Goal: Obtain resource: Download file/media

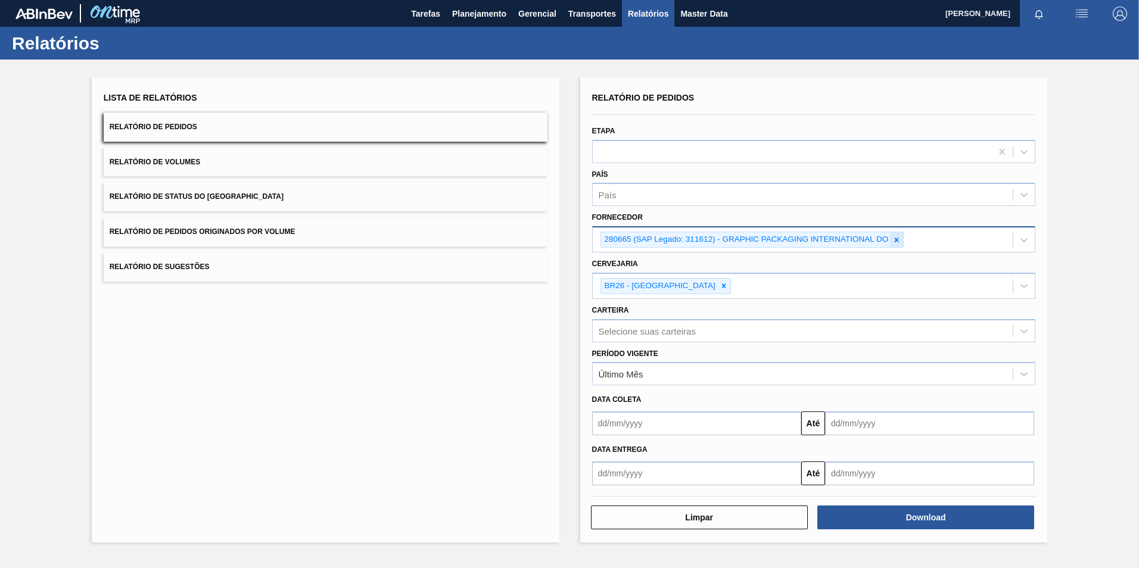
click at [893, 242] on icon at bounding box center [896, 240] width 8 height 8
paste input "307331"
type input "307331"
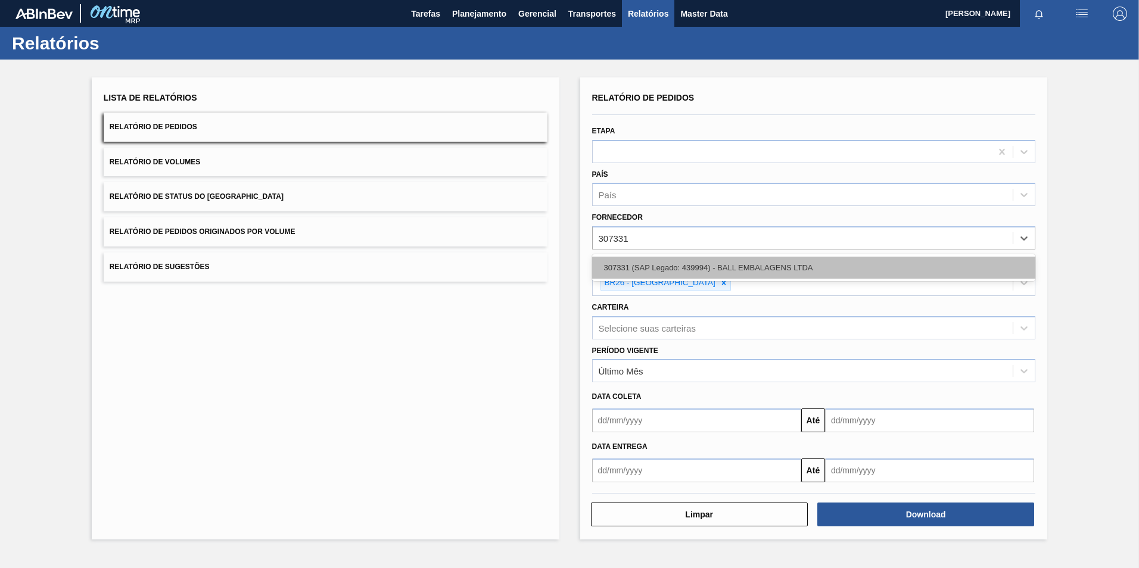
click at [681, 272] on div "307331 (SAP Legado: 439994) - BALL EMBALAGENS LTDA" at bounding box center [814, 268] width 444 height 22
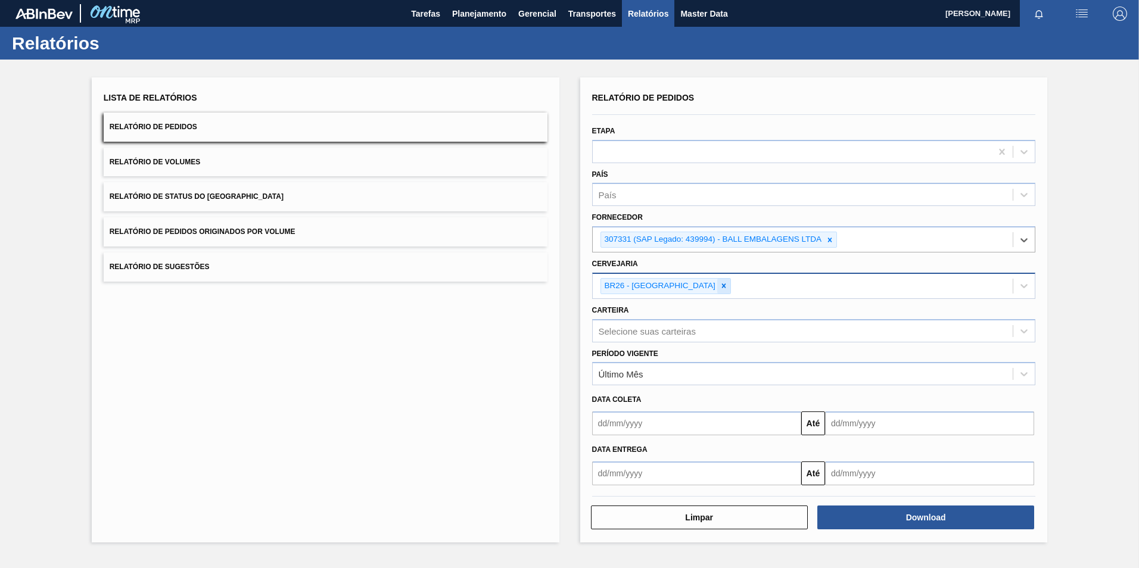
click at [719, 287] on icon at bounding box center [723, 286] width 8 height 8
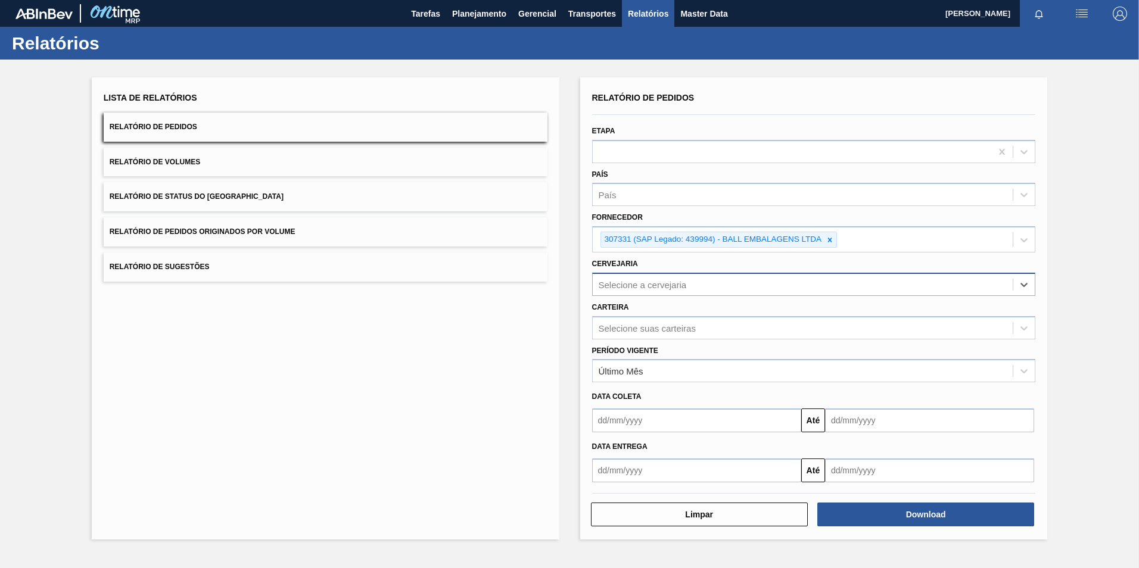
paste input "BR13"
type input "BR13"
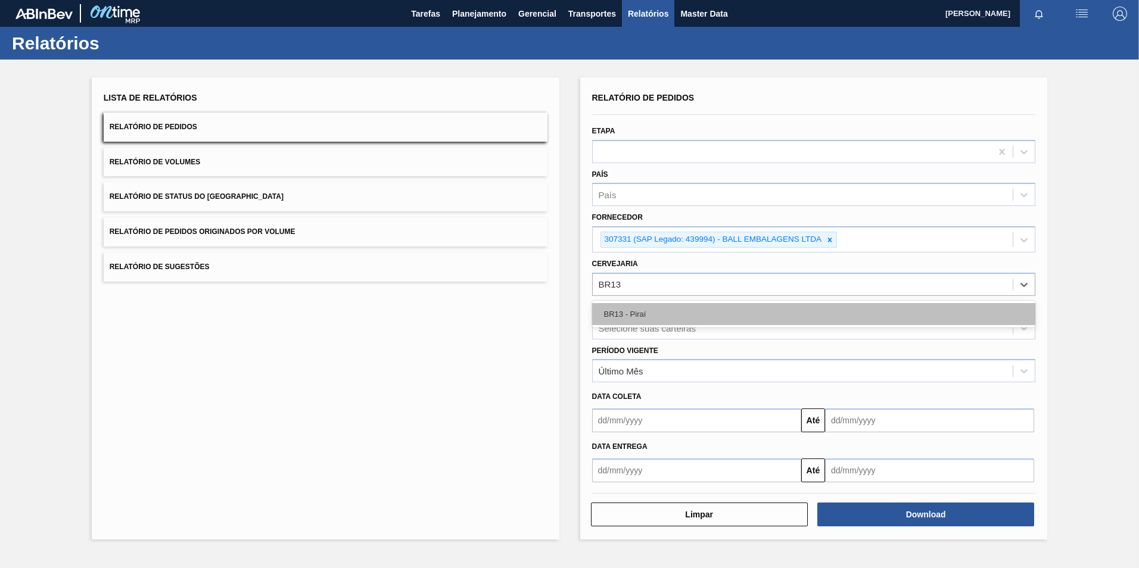
click at [644, 314] on div "BR13 - Piraí" at bounding box center [814, 314] width 444 height 22
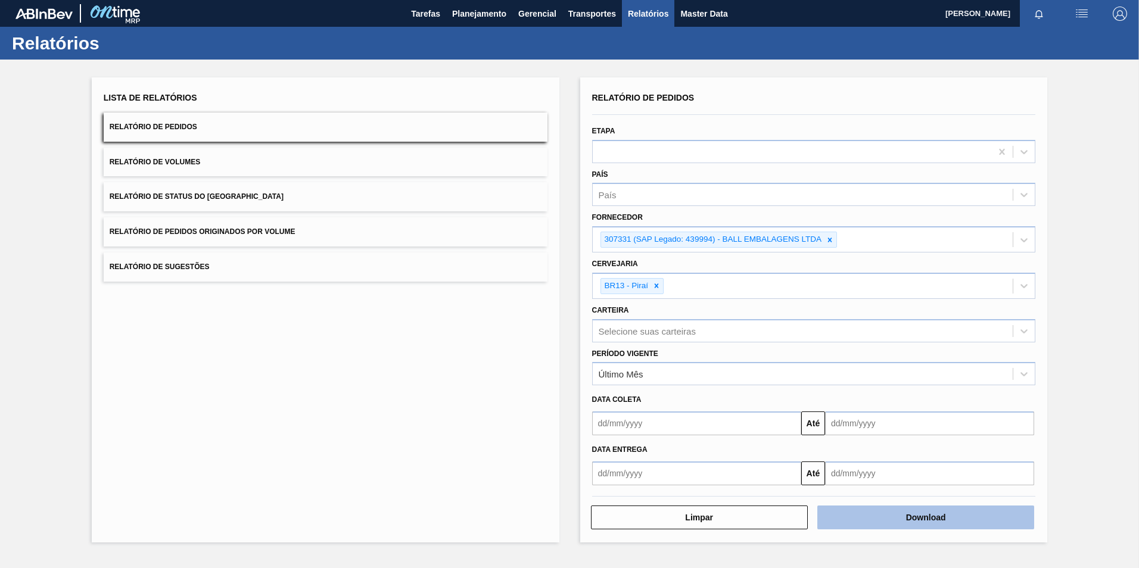
click at [917, 524] on button "Download" at bounding box center [925, 518] width 217 height 24
